Goal: Check status: Check status

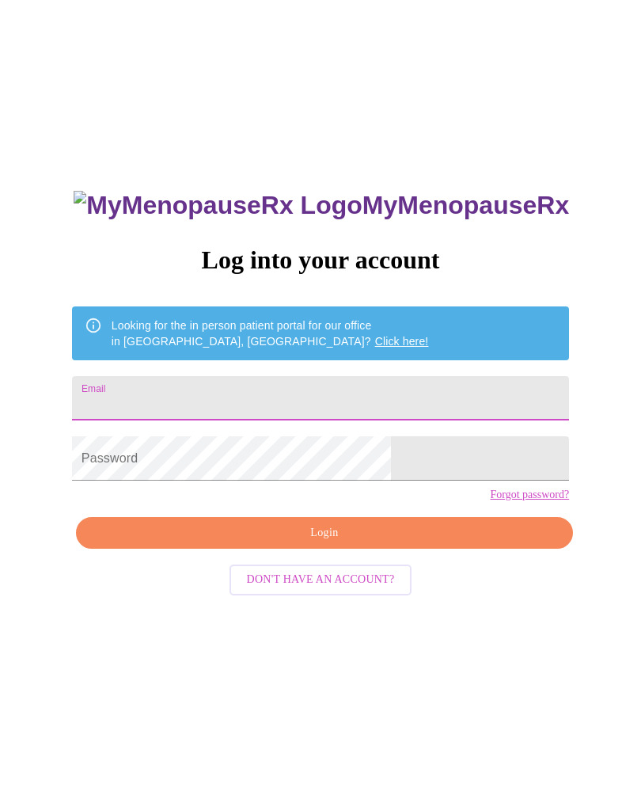
type input "kouryraynor@gmail.com"
type input "[EMAIL_ADDRESS][DOMAIN_NAME]"
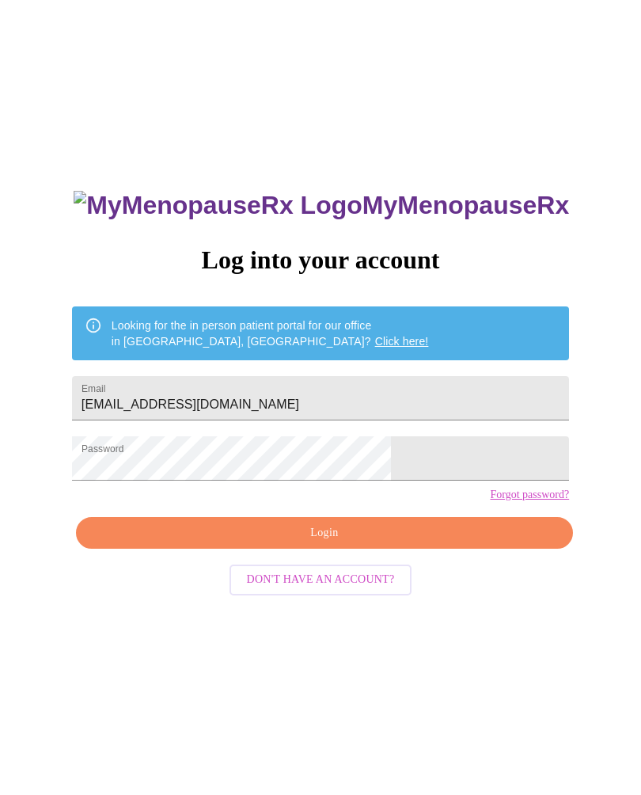
click at [313, 543] on span "Login" at bounding box center [324, 533] width 461 height 20
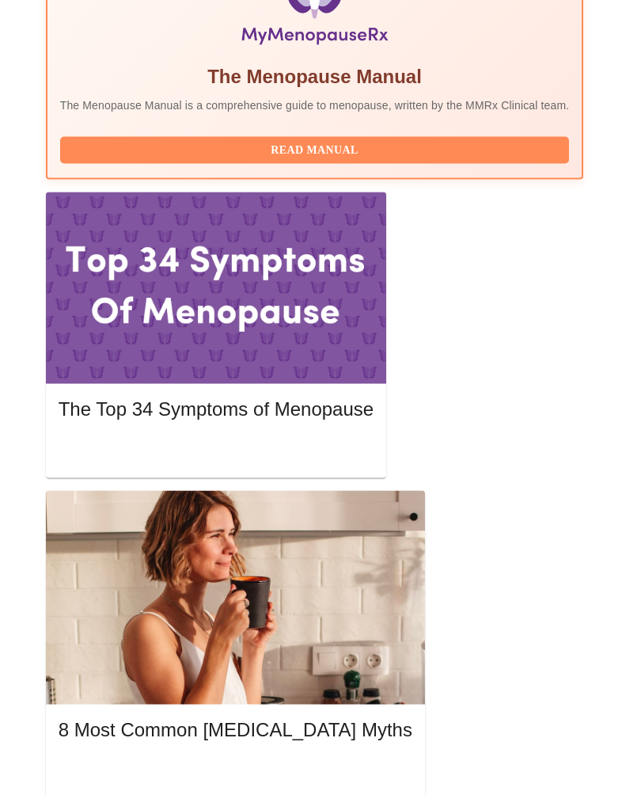
scroll to position [665, 0]
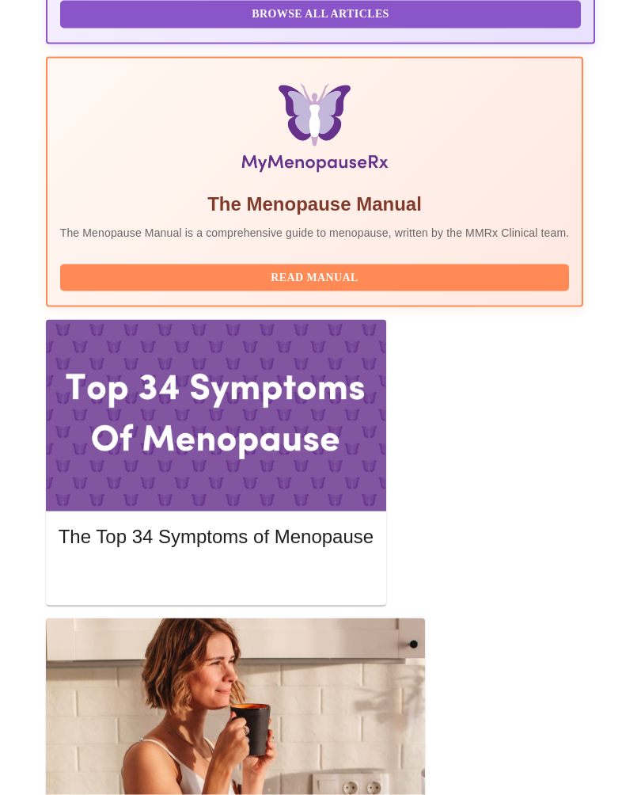
scroll to position [658, 0]
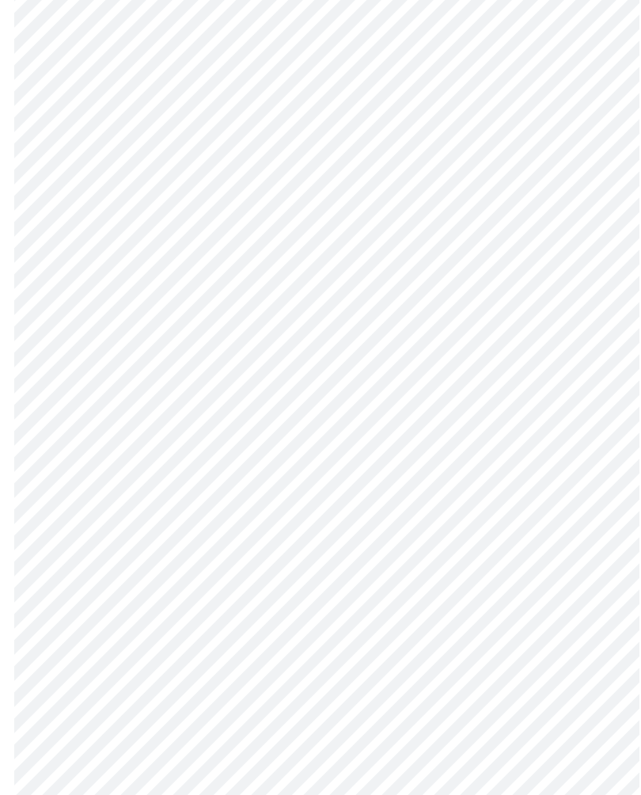
scroll to position [6640, 0]
